Goal: Task Accomplishment & Management: Manage account settings

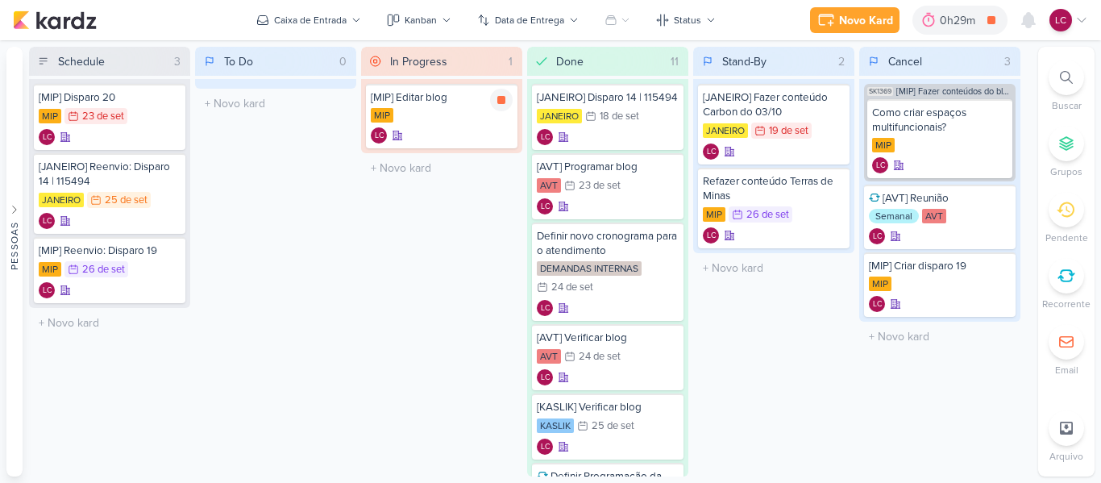
click at [507, 103] on icon at bounding box center [501, 99] width 13 height 13
click at [396, 266] on div "In Progress 1 Mover Para Esquerda Mover Para Direita Deletar [MIP] Editar blog …" at bounding box center [441, 261] width 161 height 429
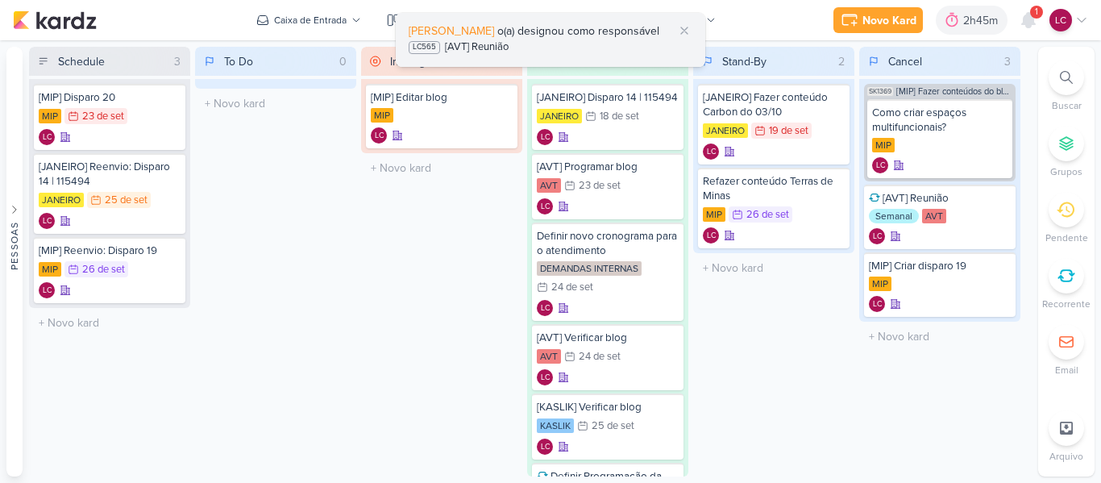
click at [531, 29] on span "o(a) designou como responsável" at bounding box center [578, 31] width 162 height 14
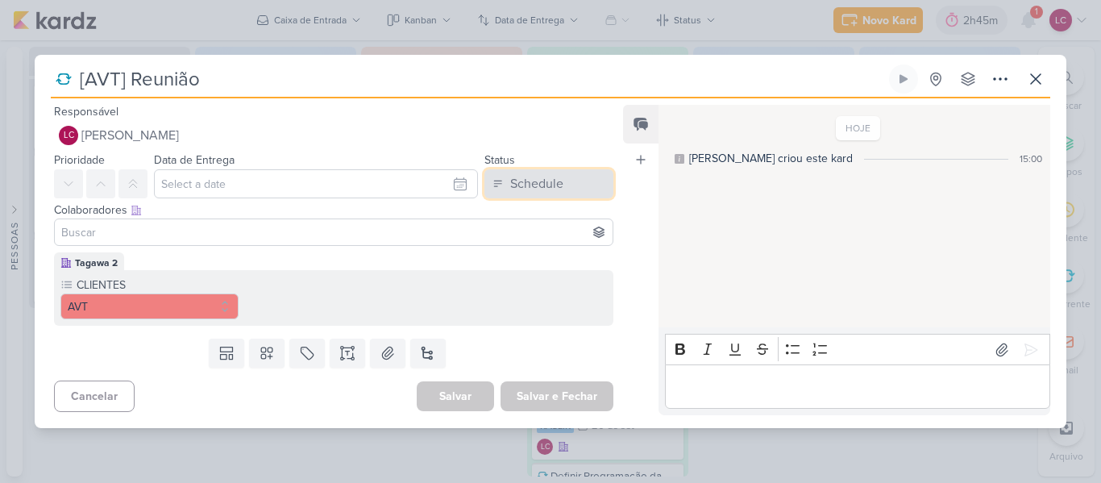
click at [541, 182] on div "Schedule" at bounding box center [536, 183] width 53 height 19
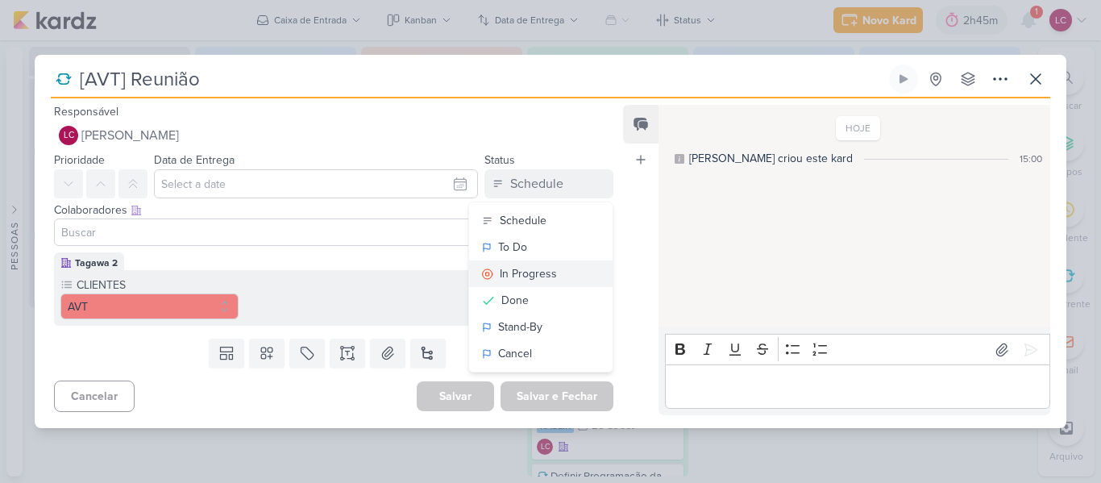
click at [527, 269] on div "In Progress" at bounding box center [528, 273] width 57 height 17
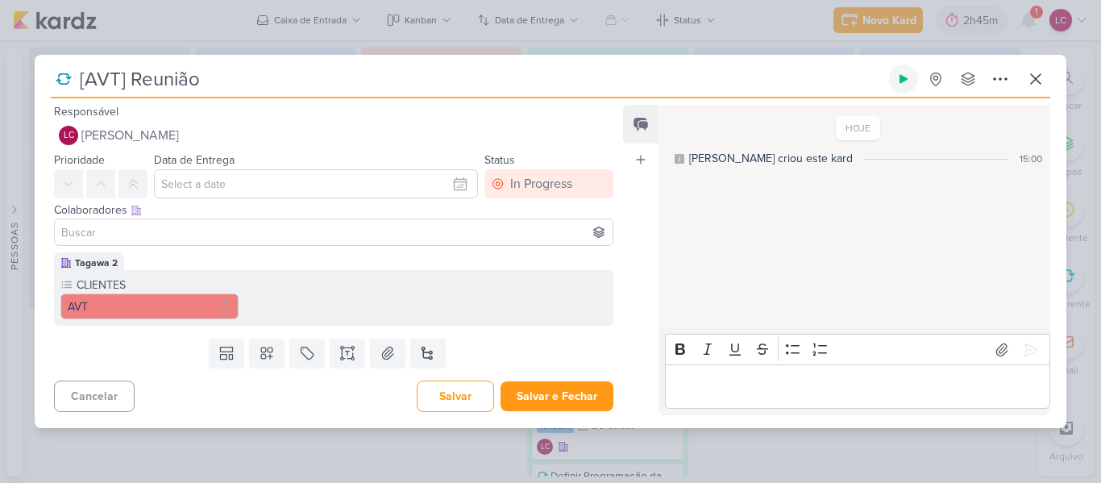
click at [903, 81] on icon at bounding box center [903, 79] width 8 height 9
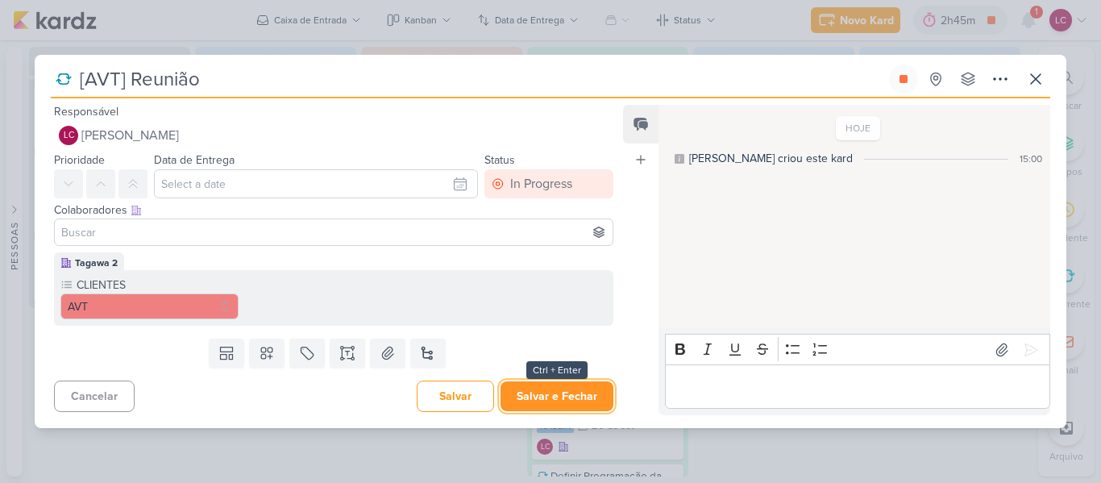
click at [541, 400] on button "Salvar e Fechar" at bounding box center [556, 396] width 113 height 30
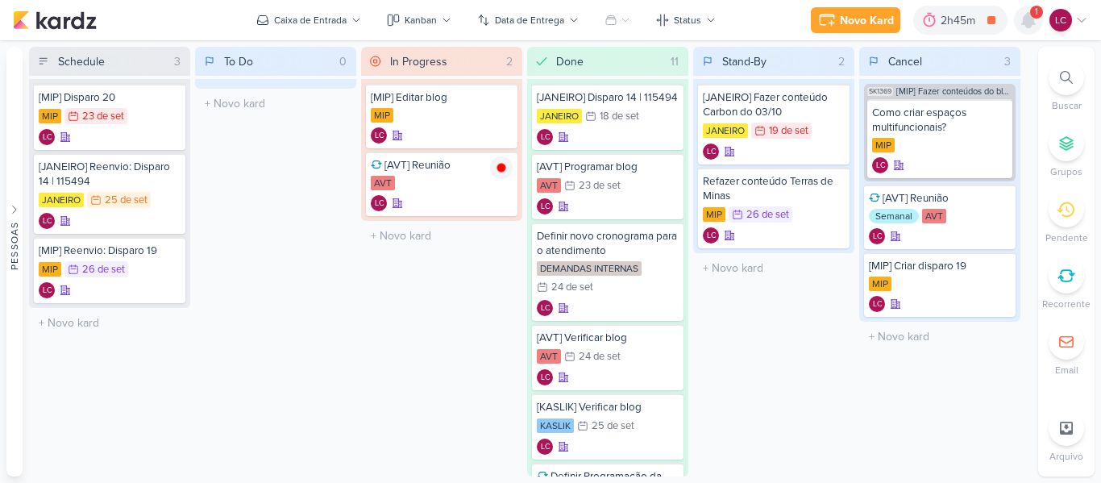
click at [1024, 23] on icon at bounding box center [1028, 20] width 13 height 15
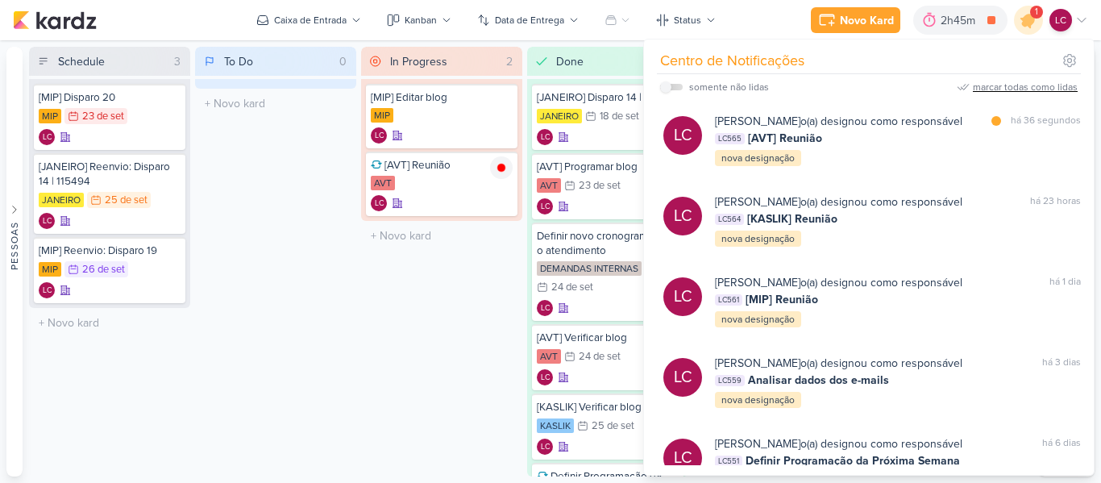
click at [1004, 81] on div "marcar todas como lidas" at bounding box center [1025, 87] width 105 height 15
click at [393, 321] on div "In Progress 2 Mover Para Esquerda Mover Para Direita [GEOGRAPHIC_DATA] [MIP] Ed…" at bounding box center [441, 261] width 161 height 429
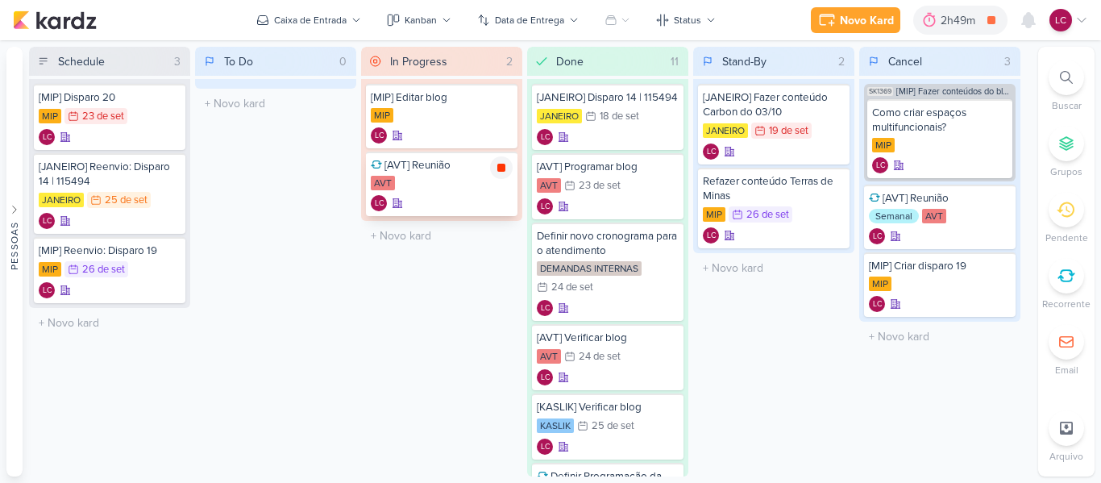
click at [500, 165] on icon at bounding box center [501, 168] width 8 height 8
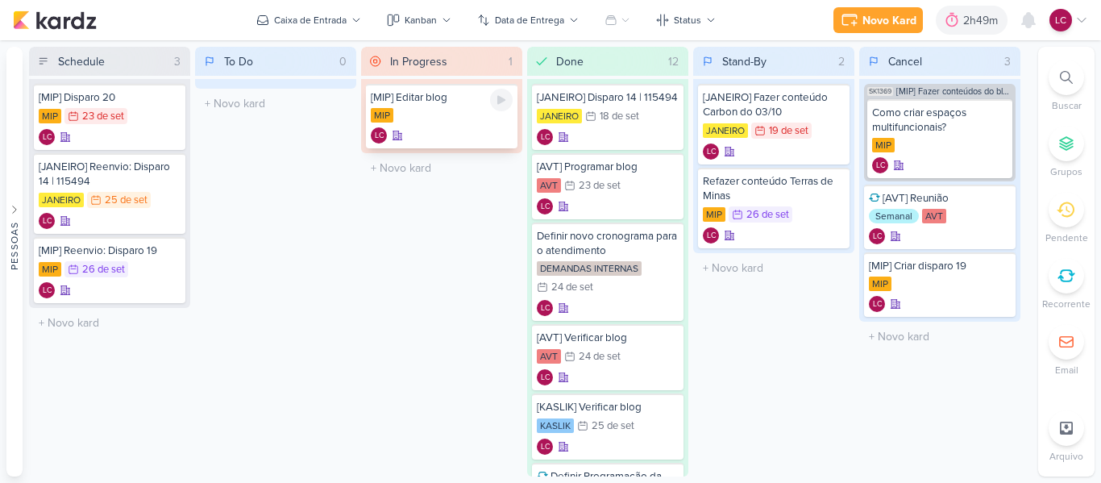
click at [488, 103] on div "[MIP] Editar blog MIP LC" at bounding box center [441, 116] width 151 height 64
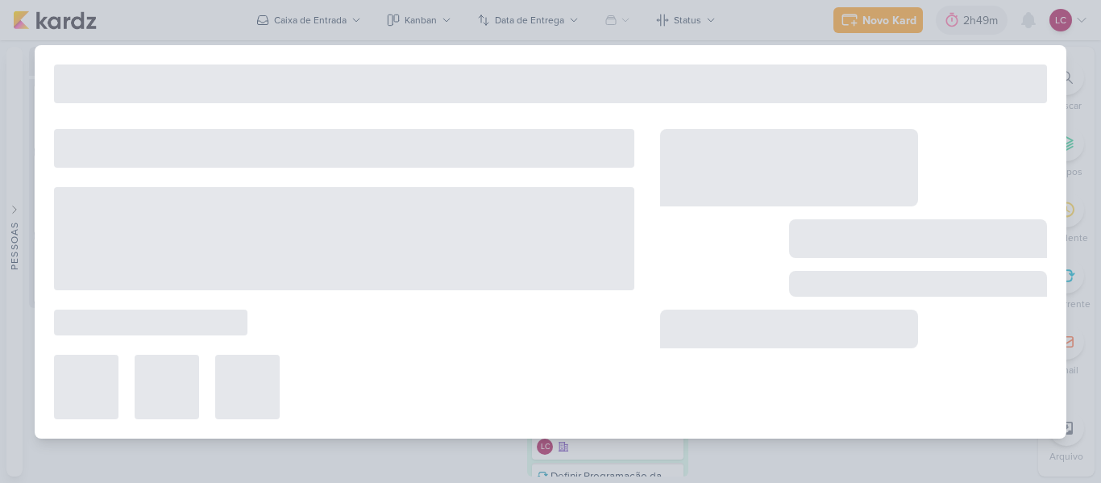
type input "[MIP] Editar blog"
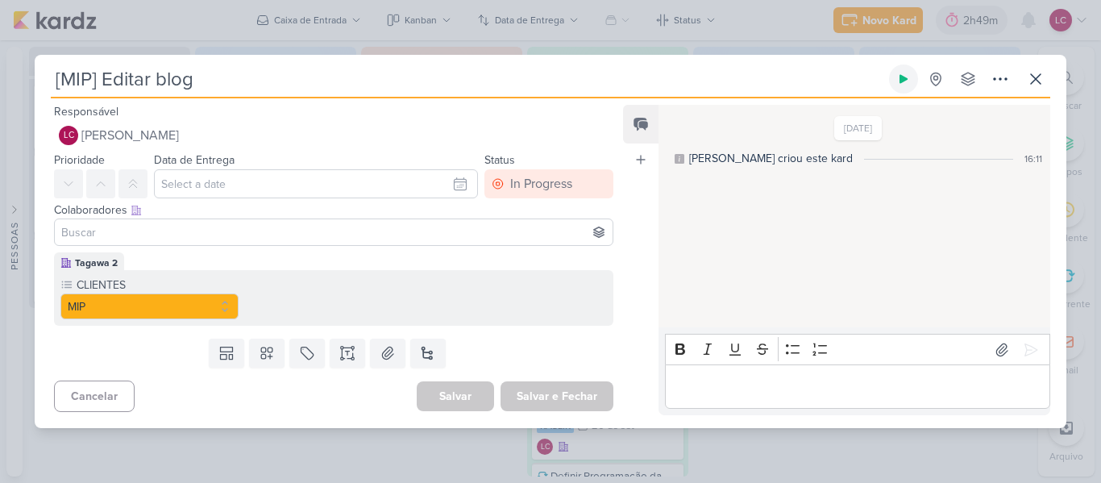
click at [898, 86] on button at bounding box center [903, 78] width 29 height 29
